Goal: Navigation & Orientation: Find specific page/section

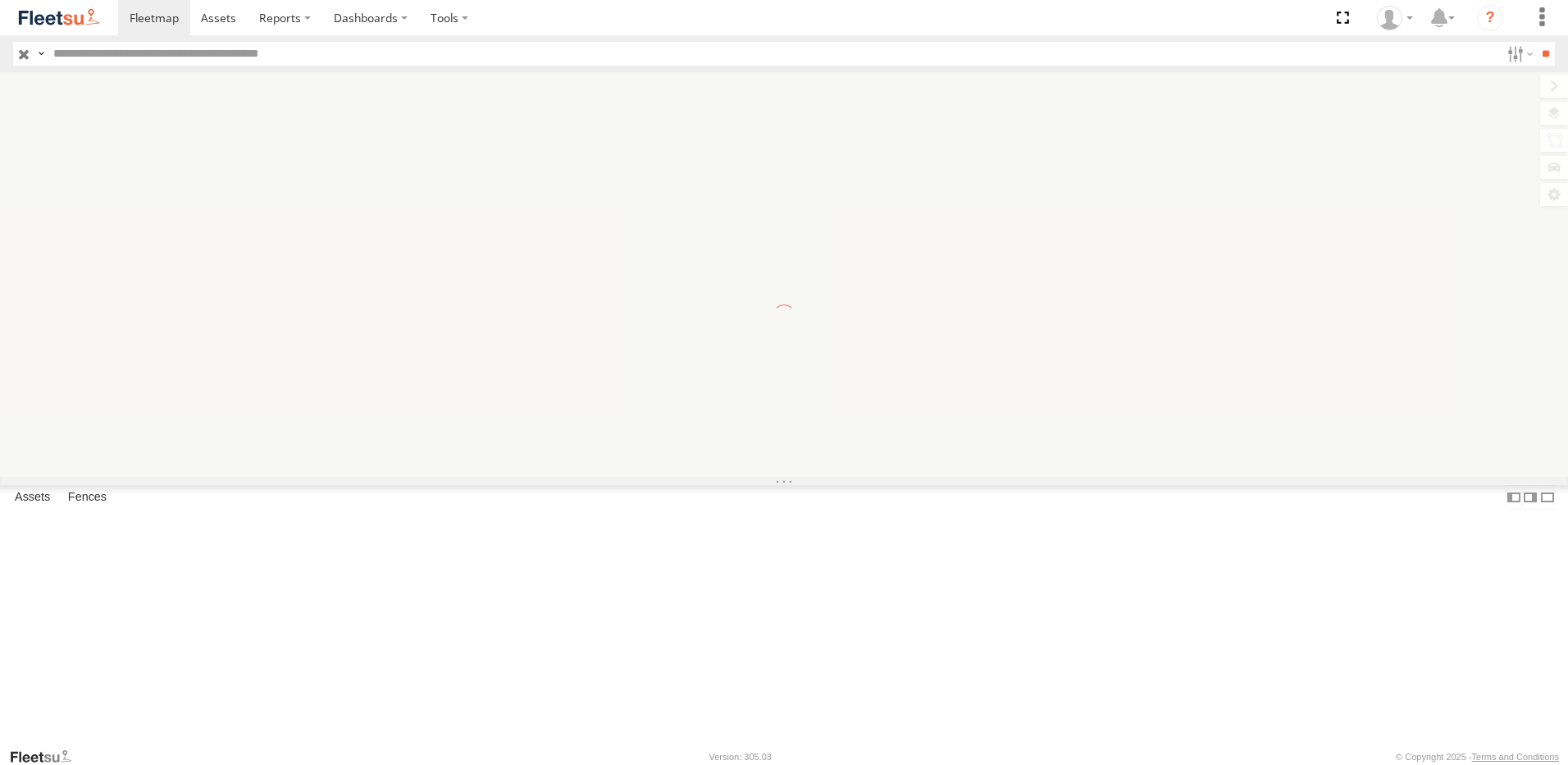
click at [144, 56] on input "text" at bounding box center [773, 53] width 1454 height 24
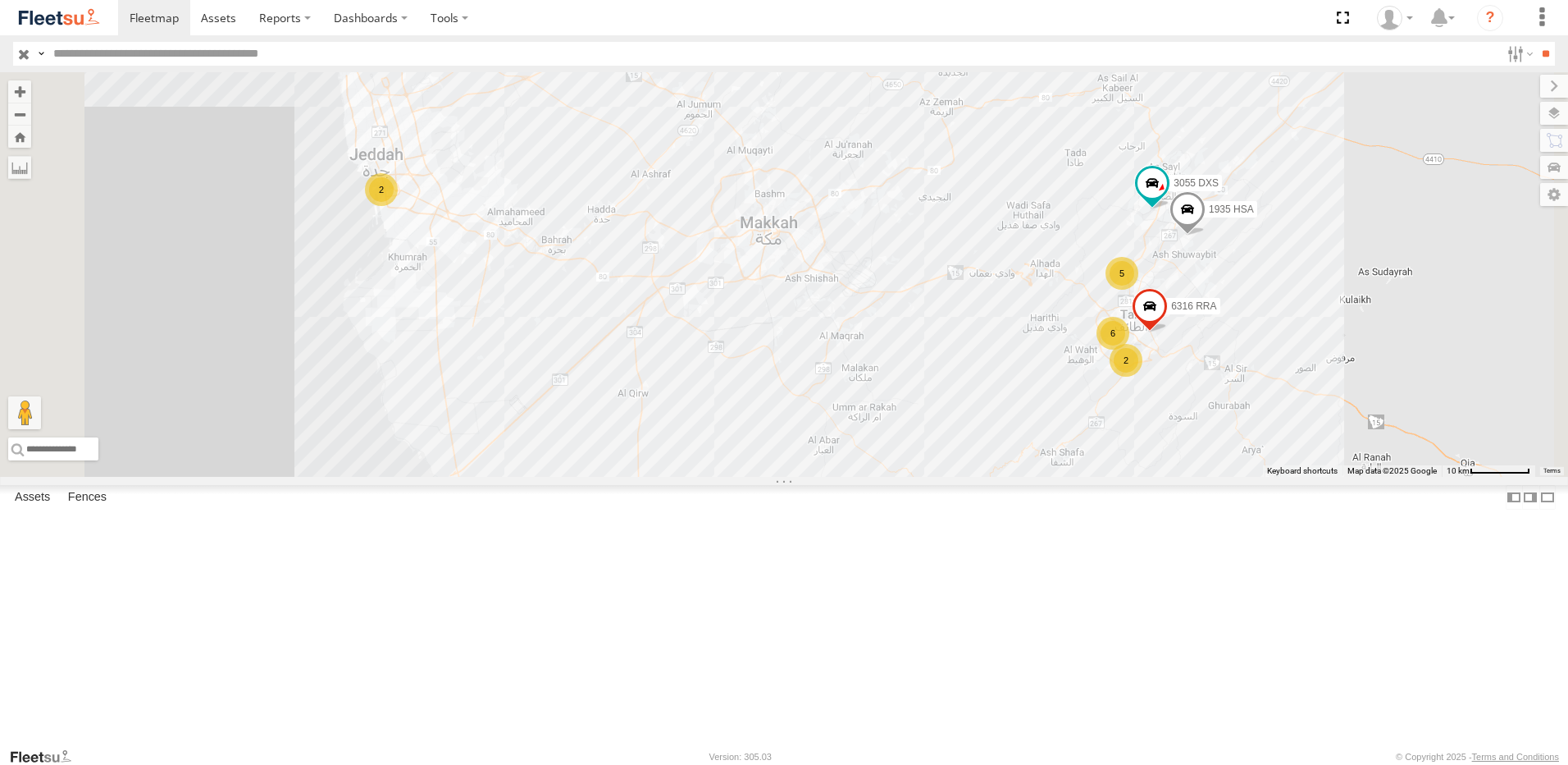
scroll to position [212, 0]
click at [0, 0] on div "Taif Outlet" at bounding box center [0, 0] width 0 height 0
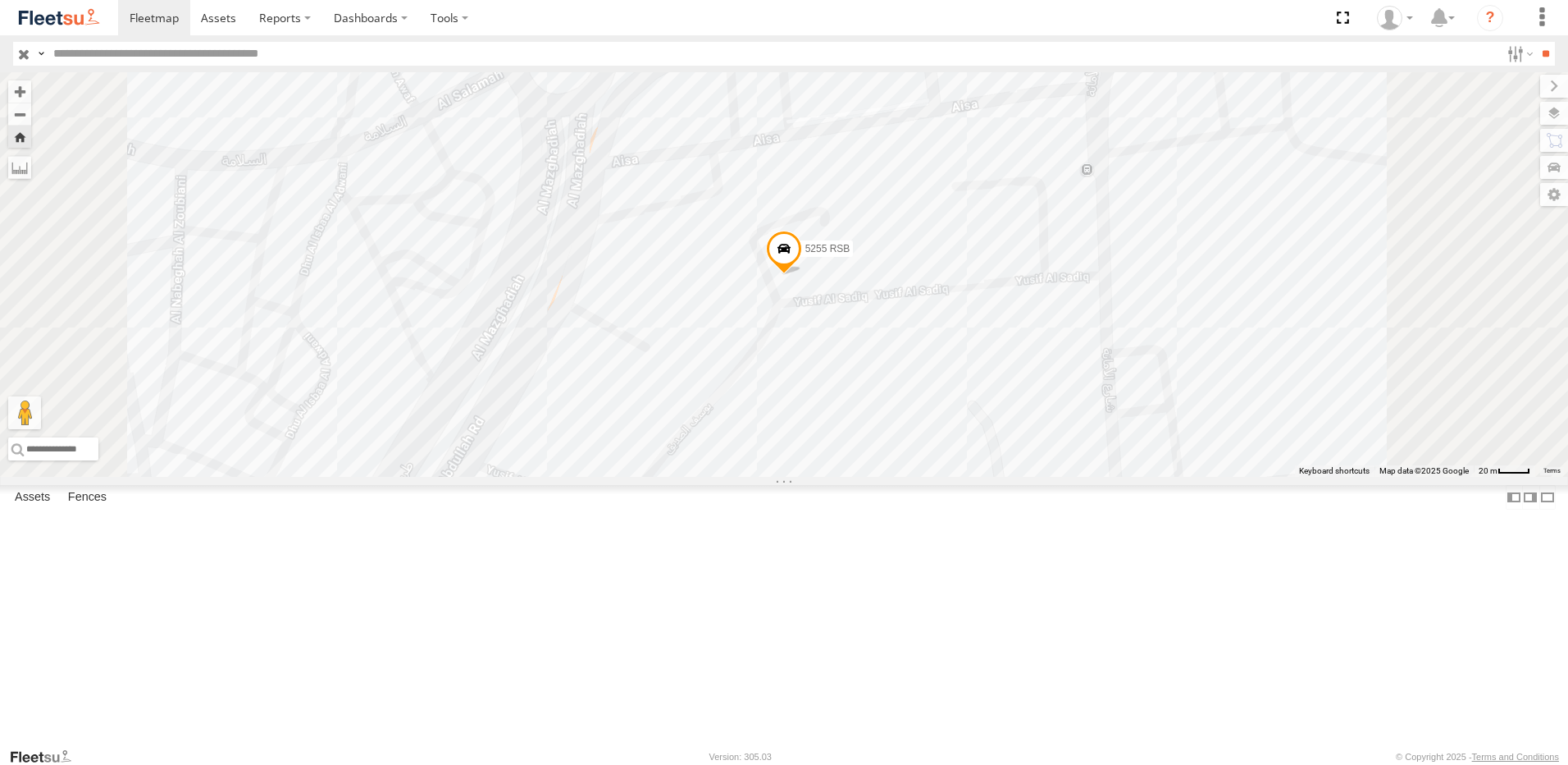
click at [802, 275] on span at bounding box center [784, 253] width 36 height 45
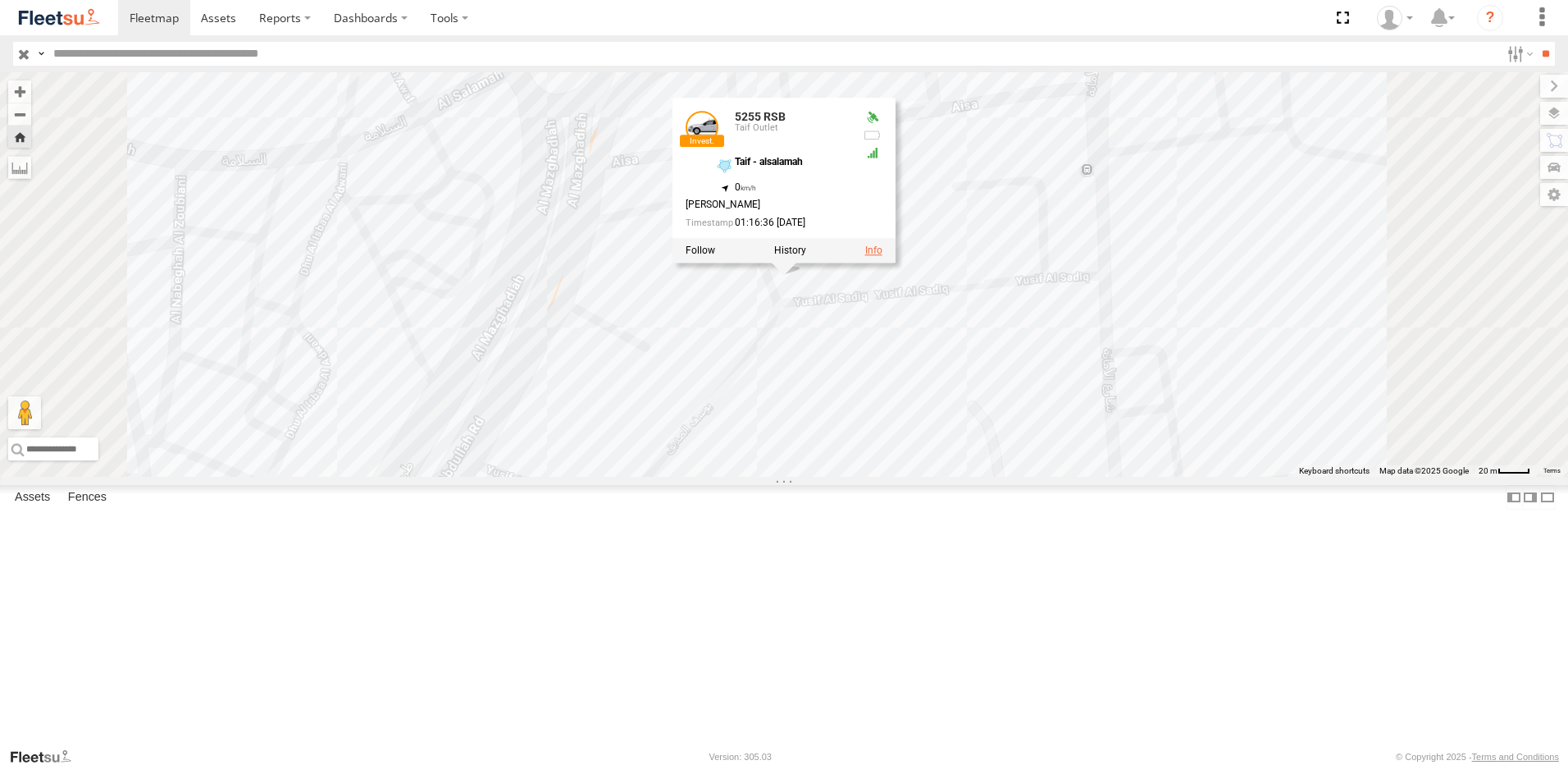
click at [883, 256] on link at bounding box center [874, 250] width 17 height 12
